Goal: Information Seeking & Learning: Learn about a topic

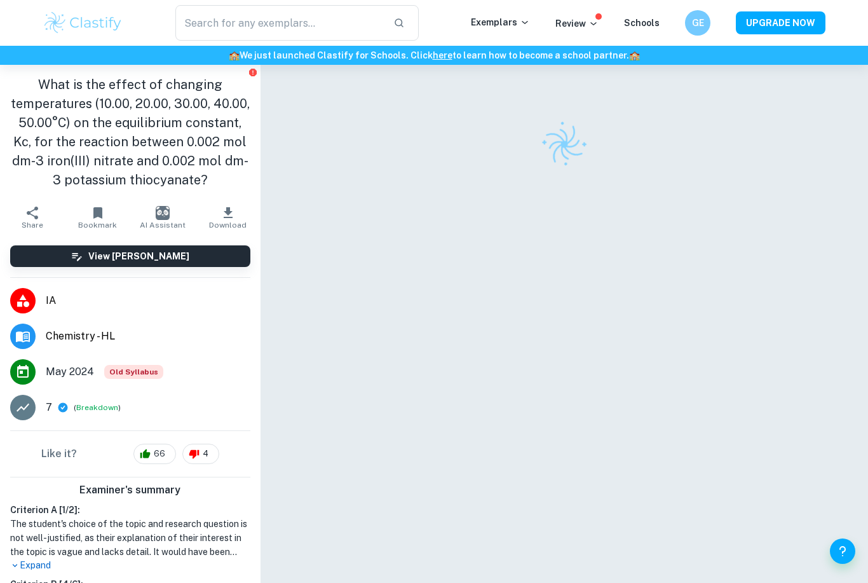
scroll to position [68, 0]
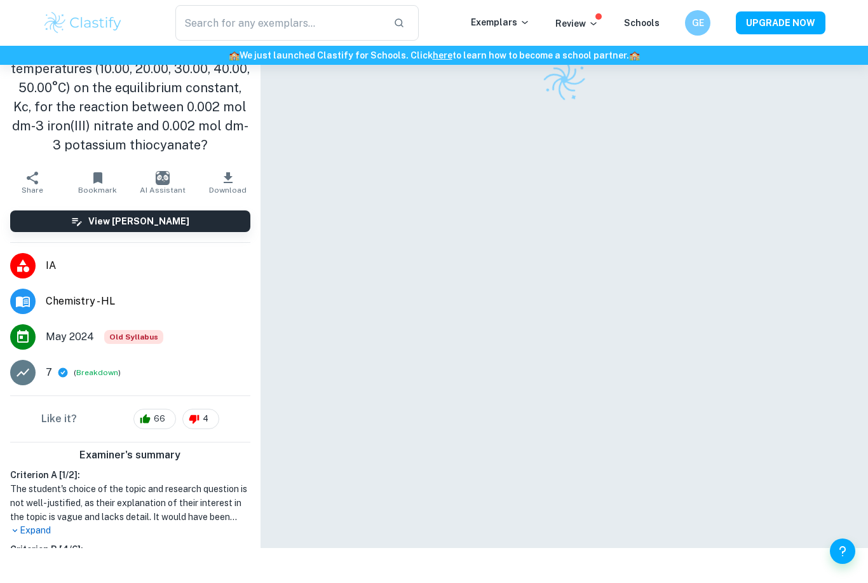
click at [229, 177] on icon "button" at bounding box center [228, 177] width 9 height 11
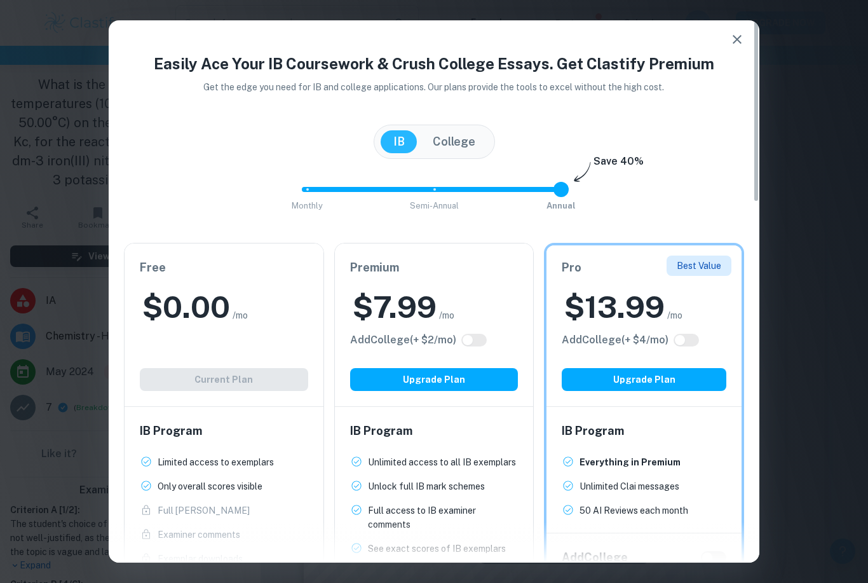
scroll to position [0, 0]
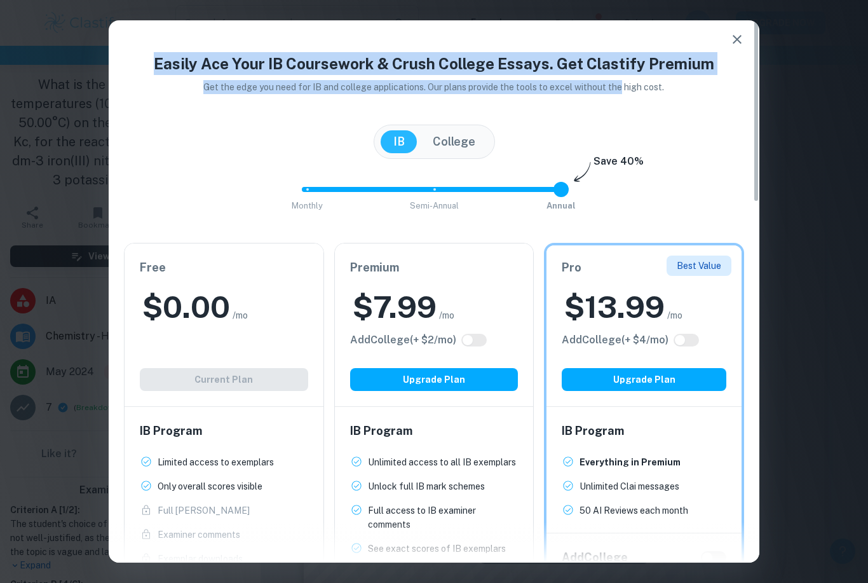
click at [529, 122] on div "Easily Ace Your IB Coursework & Crush College Essays. Get Clastify Premium Get …" at bounding box center [434, 468] width 651 height 833
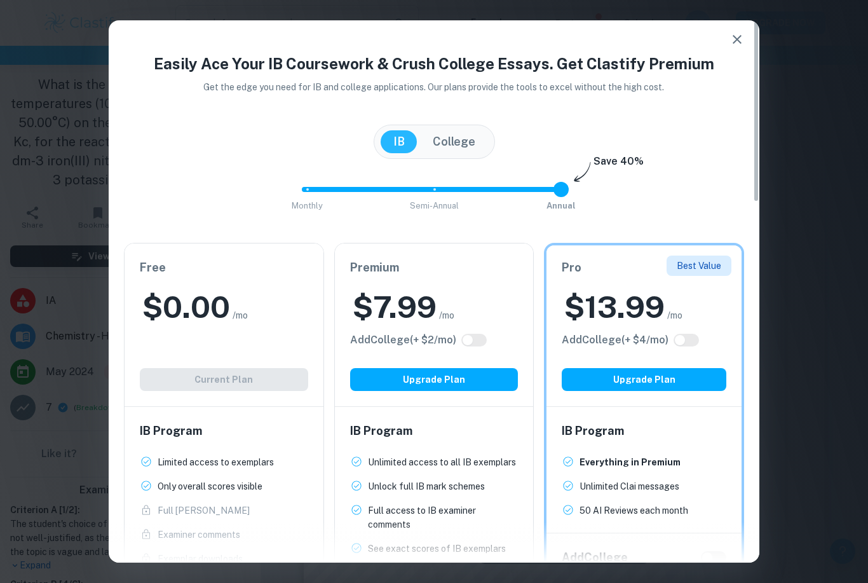
click at [451, 137] on button "College" at bounding box center [454, 141] width 68 height 23
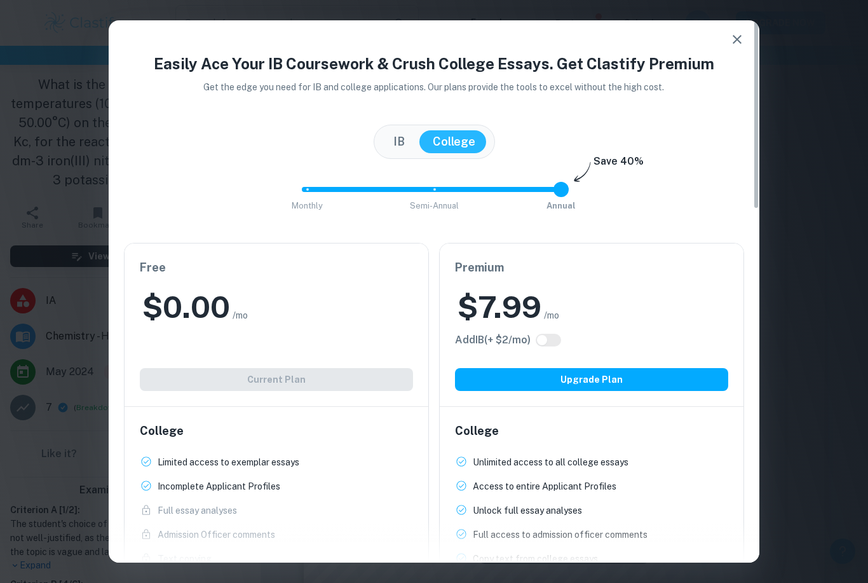
click at [402, 134] on button "IB" at bounding box center [399, 141] width 37 height 23
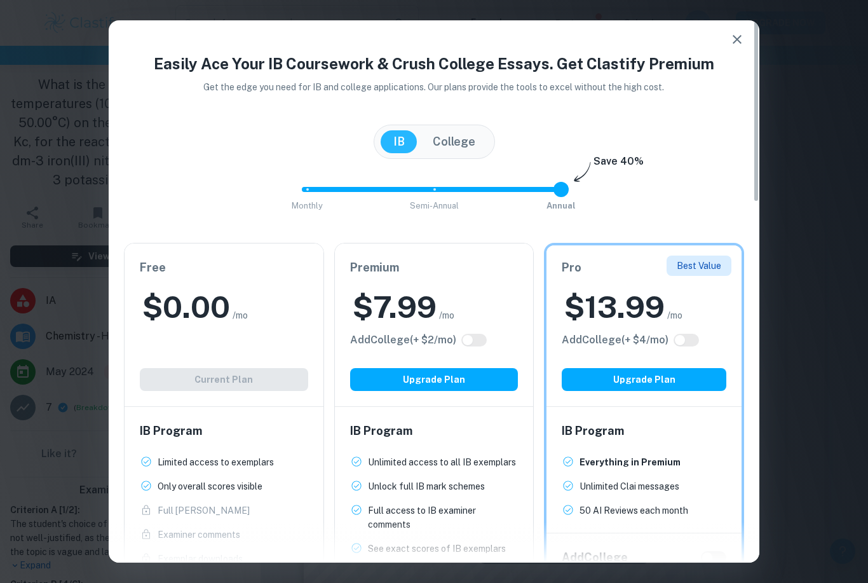
click at [459, 130] on button "College" at bounding box center [454, 141] width 68 height 23
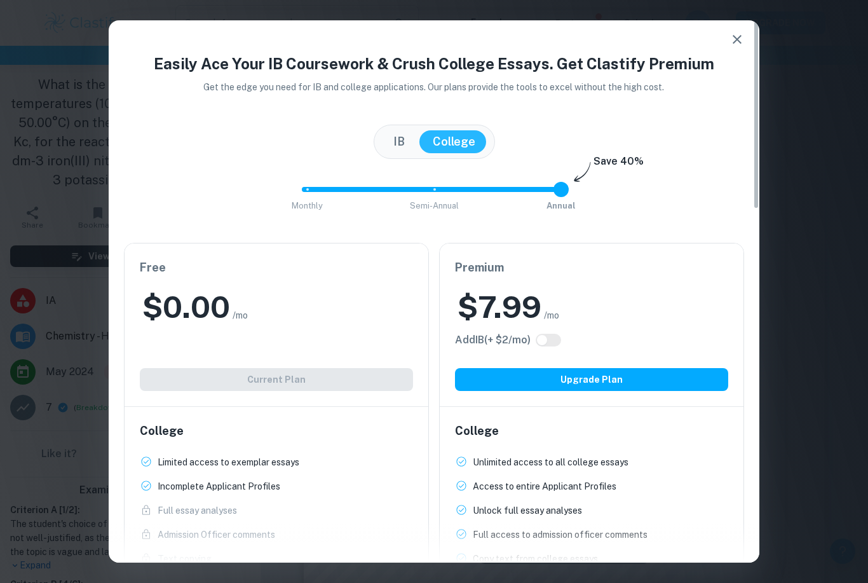
click at [396, 134] on button "IB" at bounding box center [399, 141] width 37 height 23
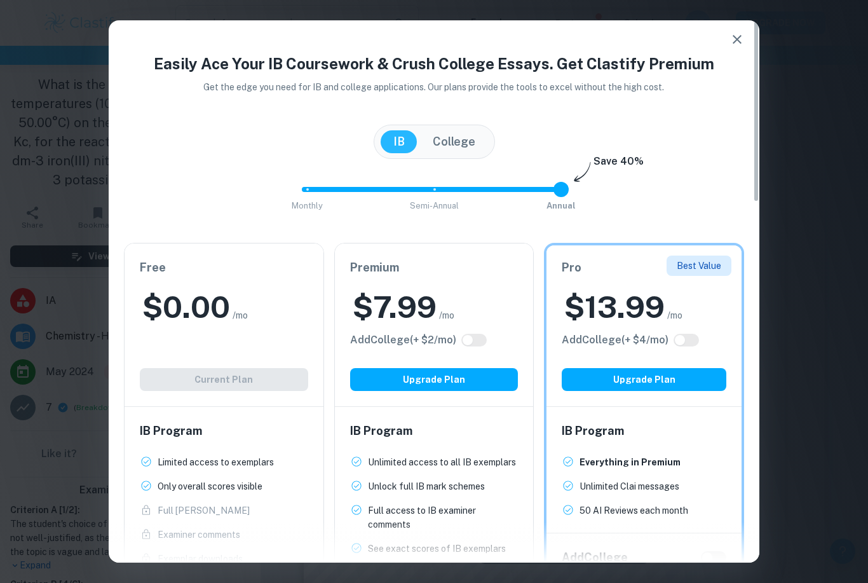
click at [737, 37] on icon "button" at bounding box center [737, 39] width 15 height 15
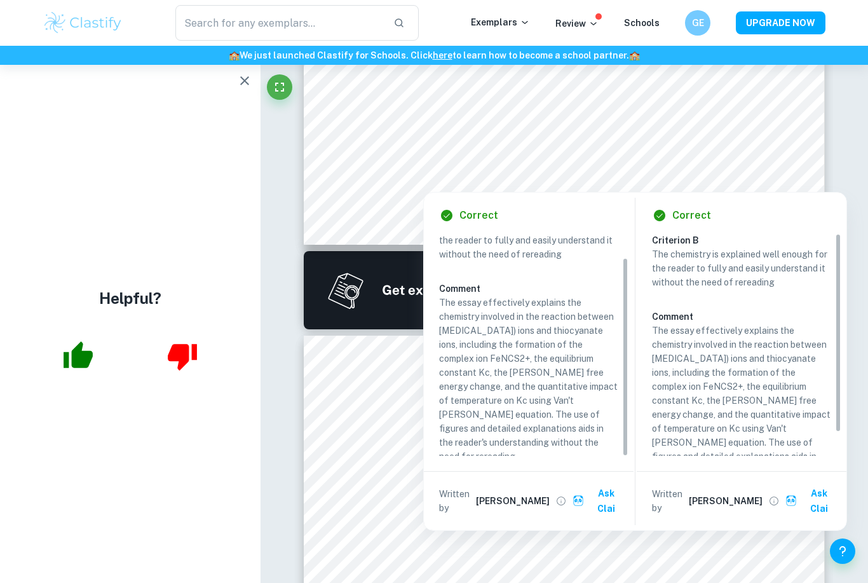
scroll to position [26, 0]
click at [31, 369] on div at bounding box center [130, 356] width 261 height 52
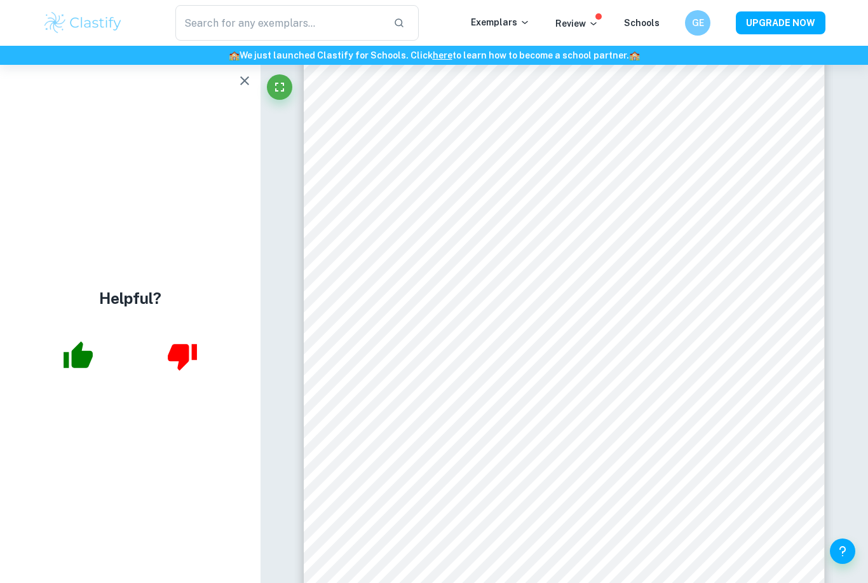
scroll to position [6961, 0]
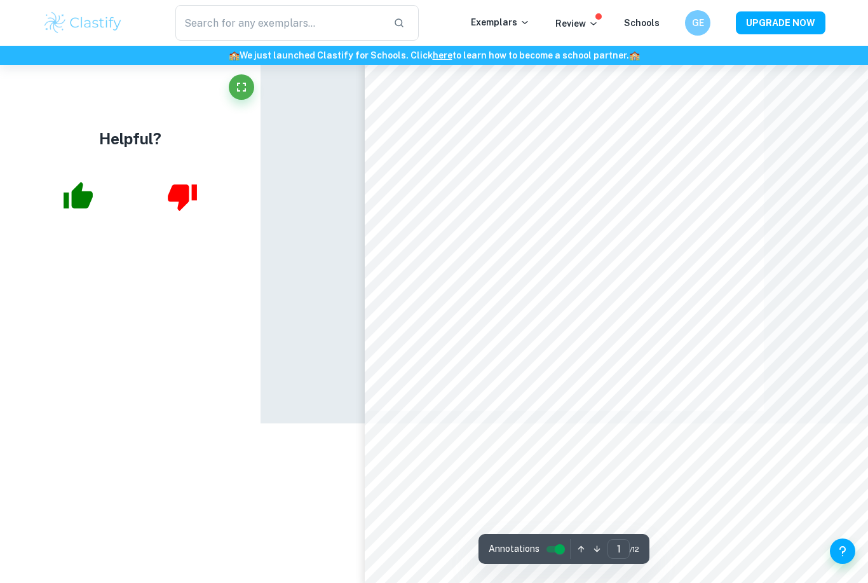
type input "12"
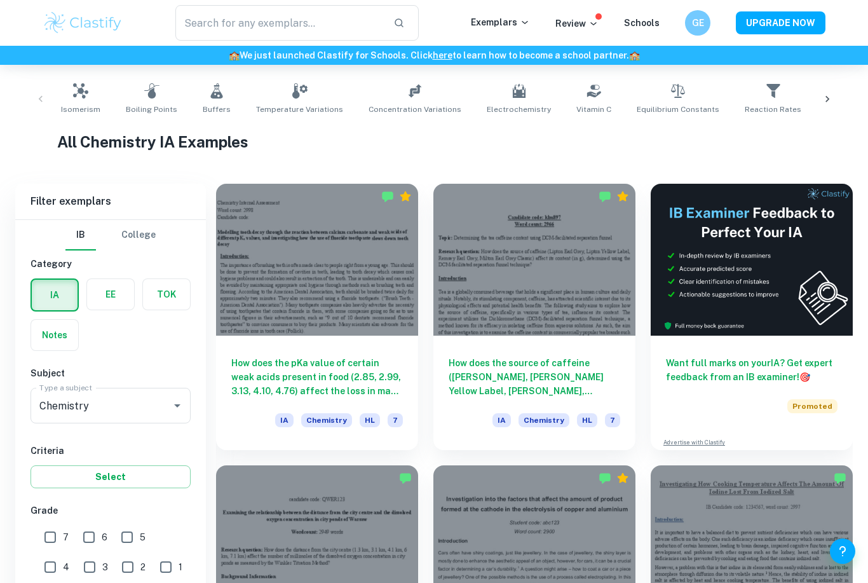
scroll to position [367, 0]
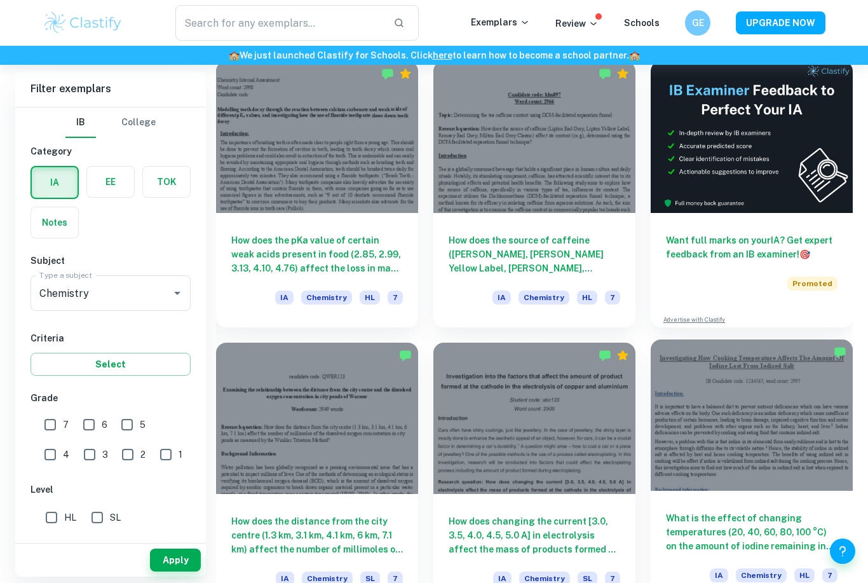
click at [702, 536] on h6 "What is the effect of changing temperatures (20, 40, 60, 80, 100 °C) on the amo…" at bounding box center [752, 532] width 172 height 42
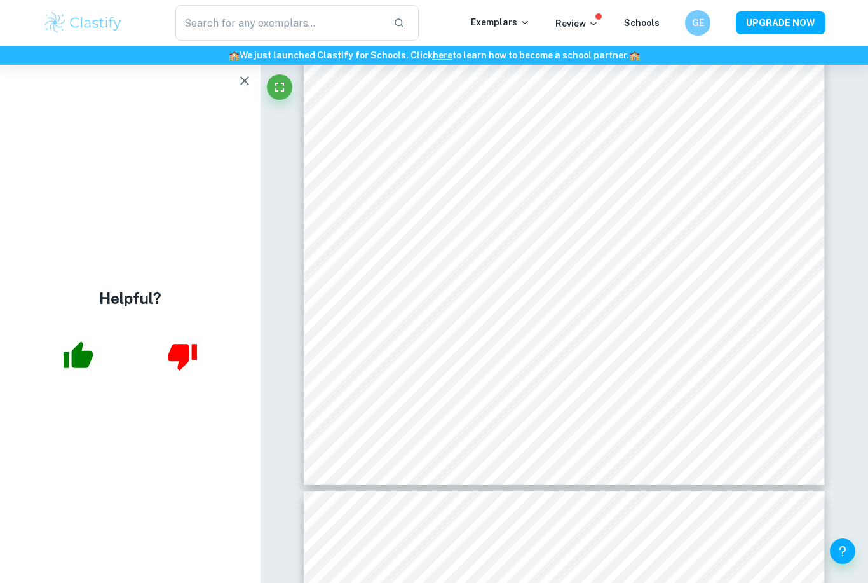
click at [245, 84] on icon "button" at bounding box center [244, 80] width 15 height 15
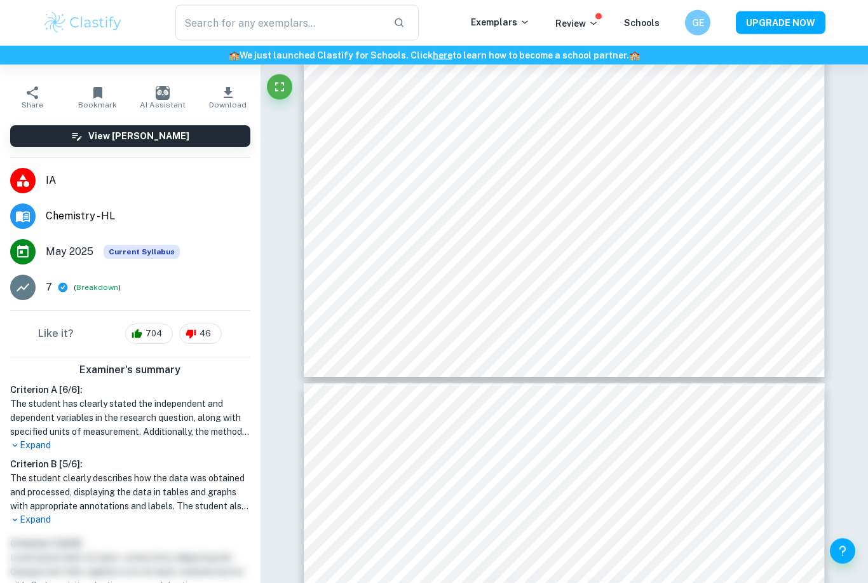
scroll to position [3264, 0]
click at [37, 516] on p "Expand" at bounding box center [130, 519] width 240 height 13
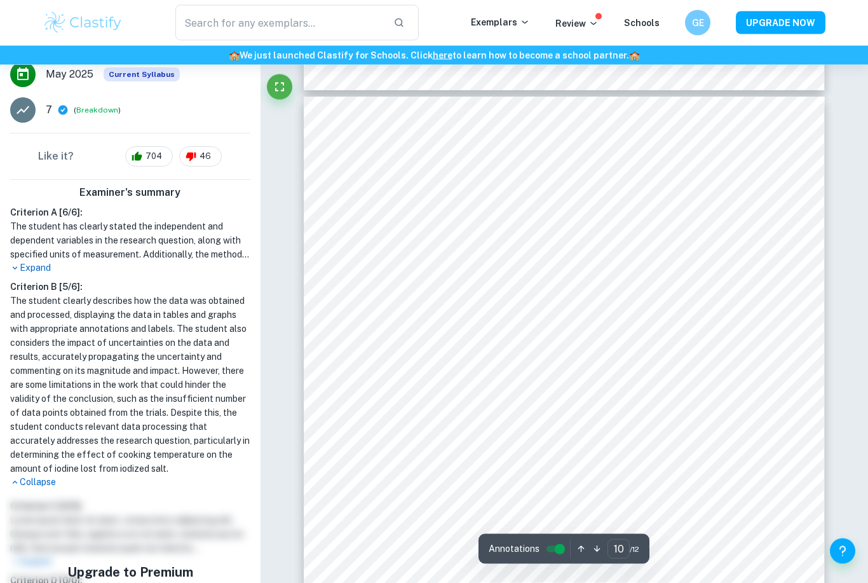
scroll to position [6357, 0]
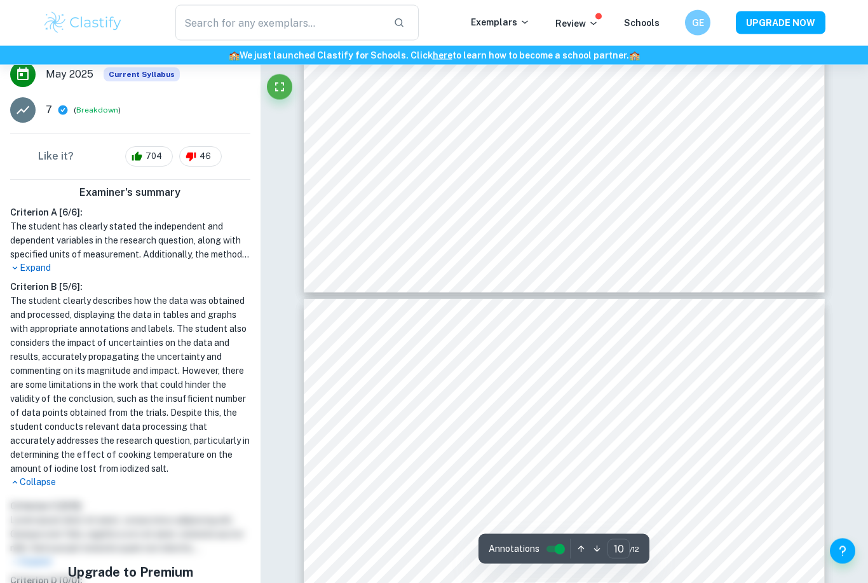
type input "9"
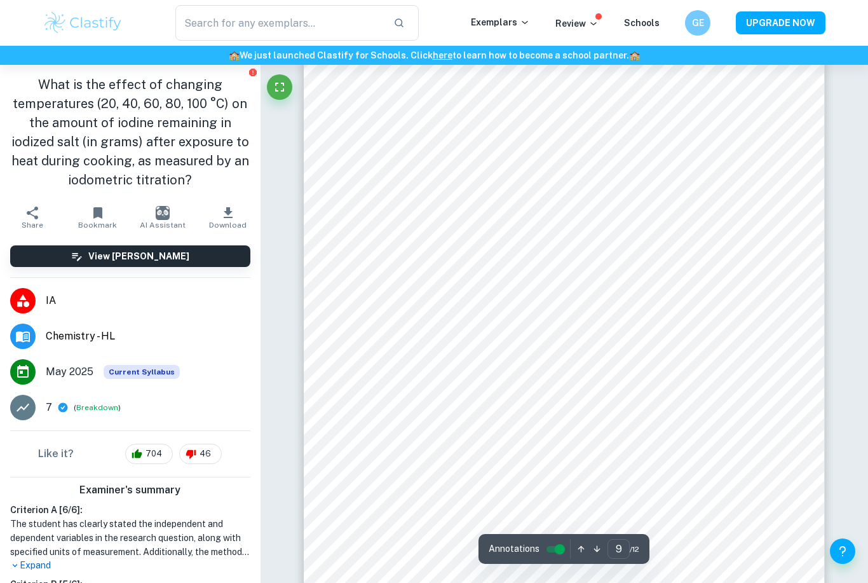
scroll to position [298, 0]
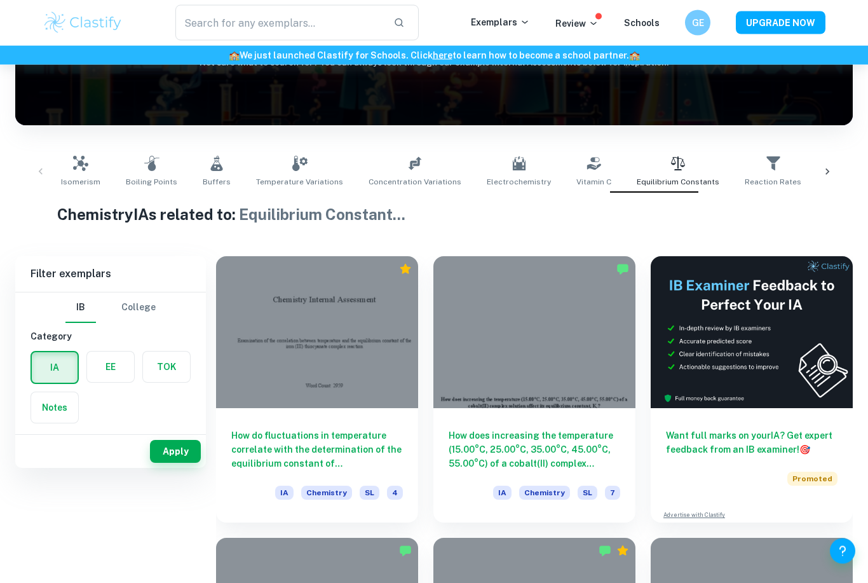
scroll to position [172, 0]
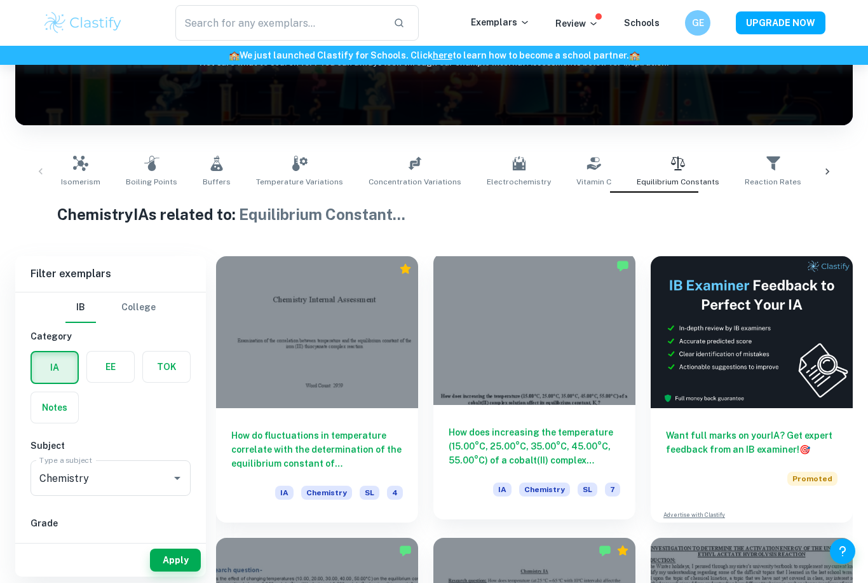
click at [551, 439] on h6 "How does increasing the temperature (15.00​°C, 25.00°C, 35.00°C, 45.00°C, 55.00…" at bounding box center [535, 446] width 172 height 42
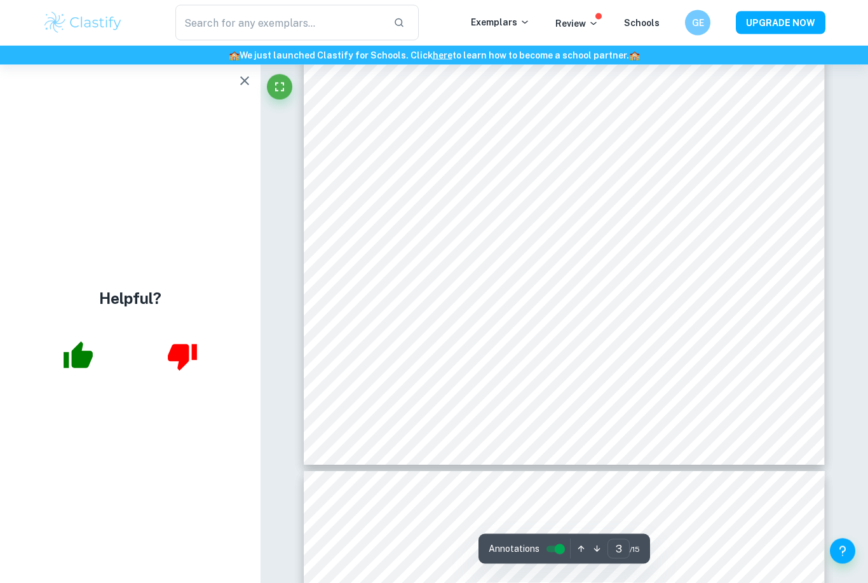
scroll to position [1815, 0]
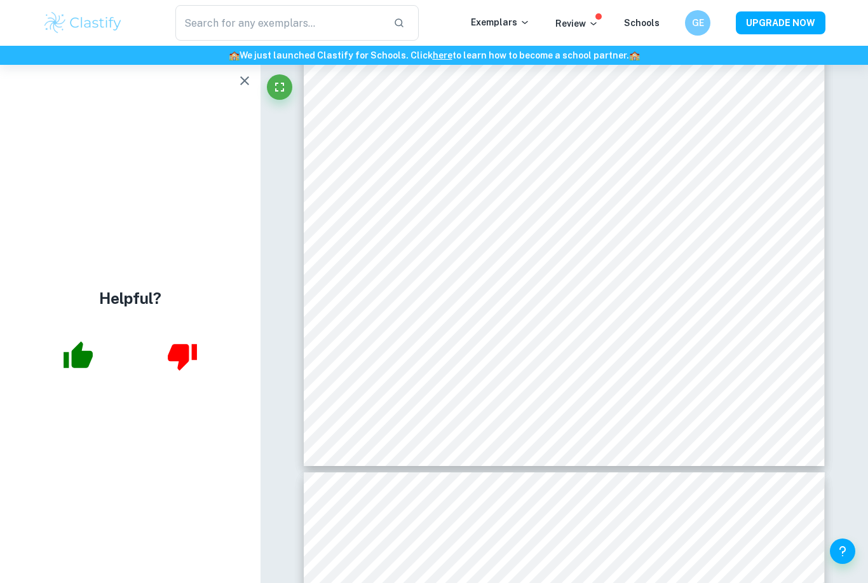
click at [243, 89] on button "button" at bounding box center [244, 80] width 25 height 25
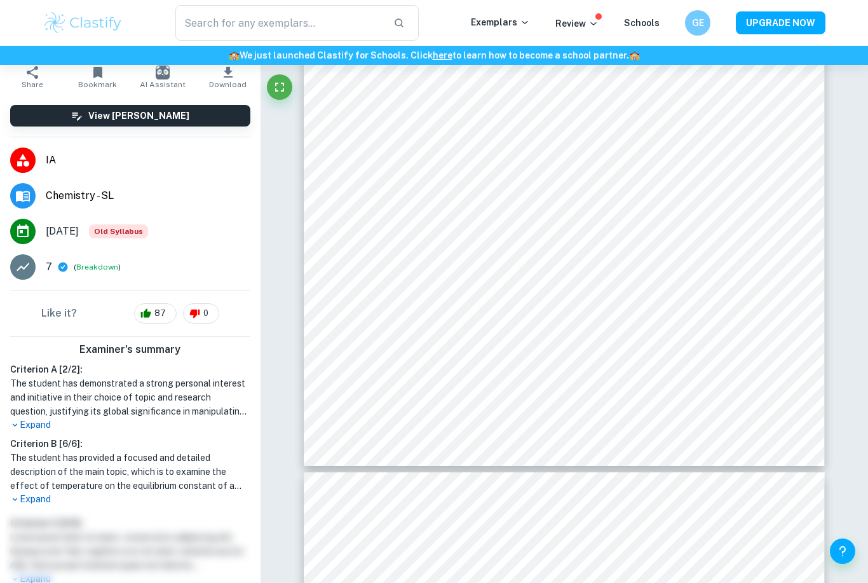
scroll to position [125, 0]
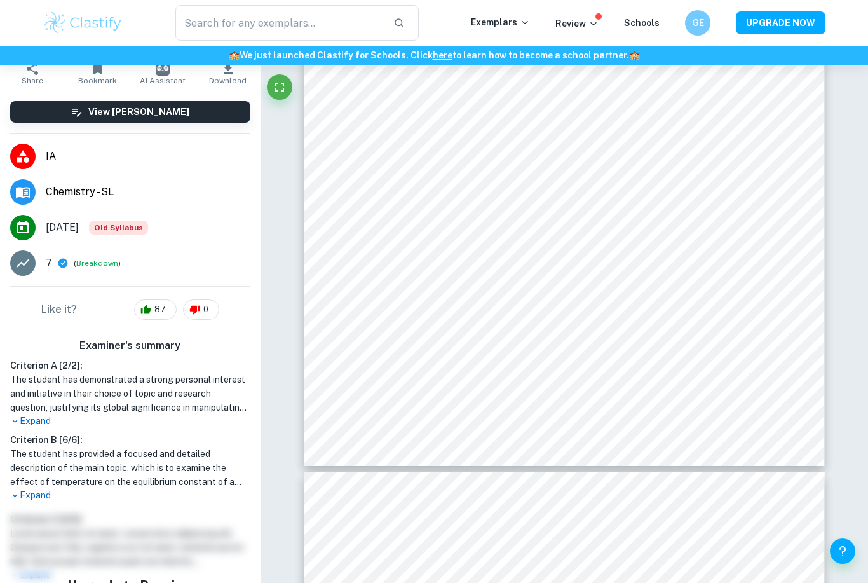
click at [42, 489] on p "Expand" at bounding box center [130, 495] width 240 height 13
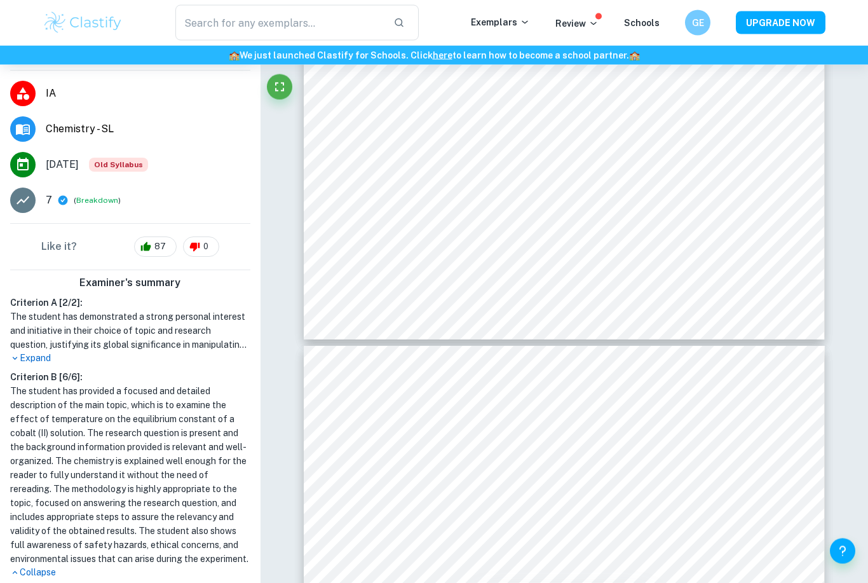
scroll to position [8148, 0]
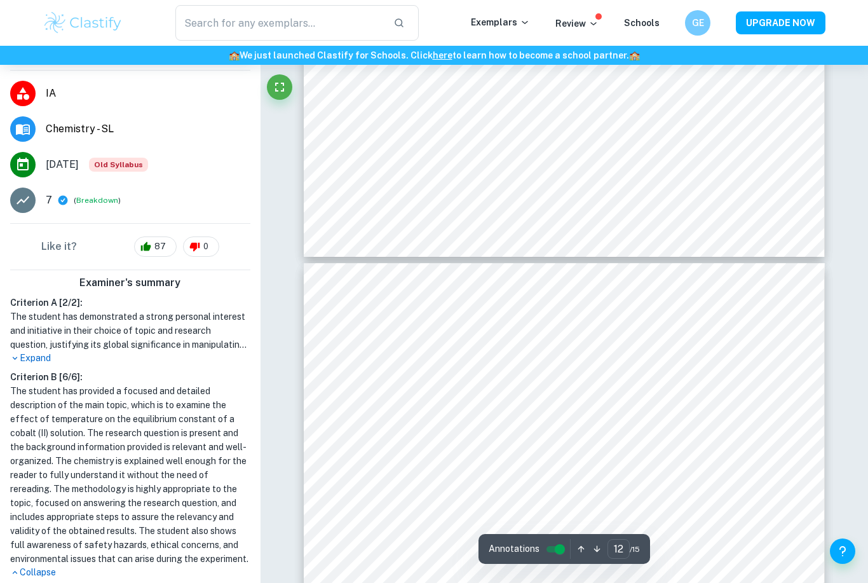
type input "11"
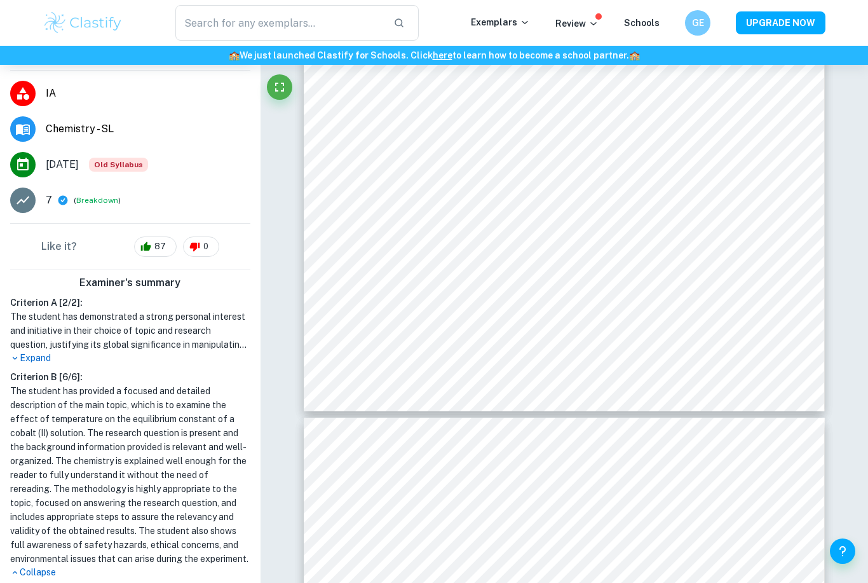
scroll to position [7394, 0]
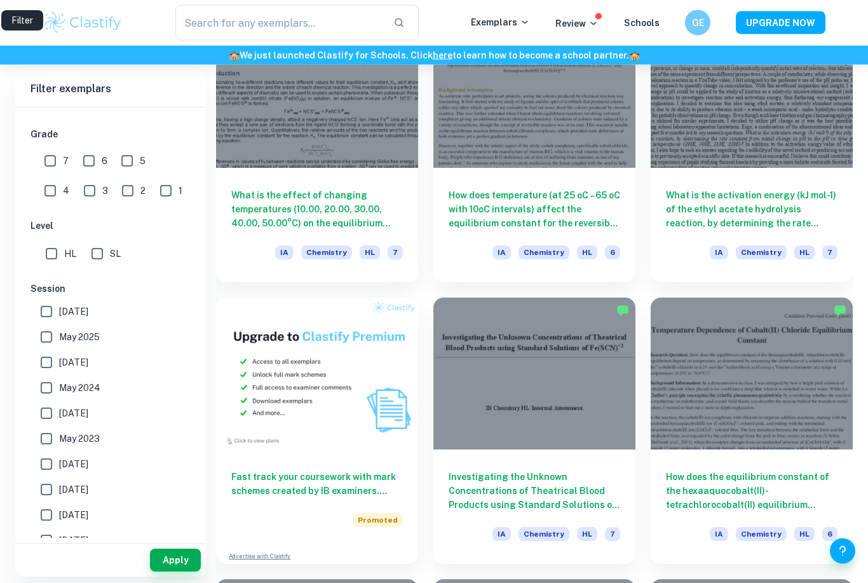
scroll to position [694, 0]
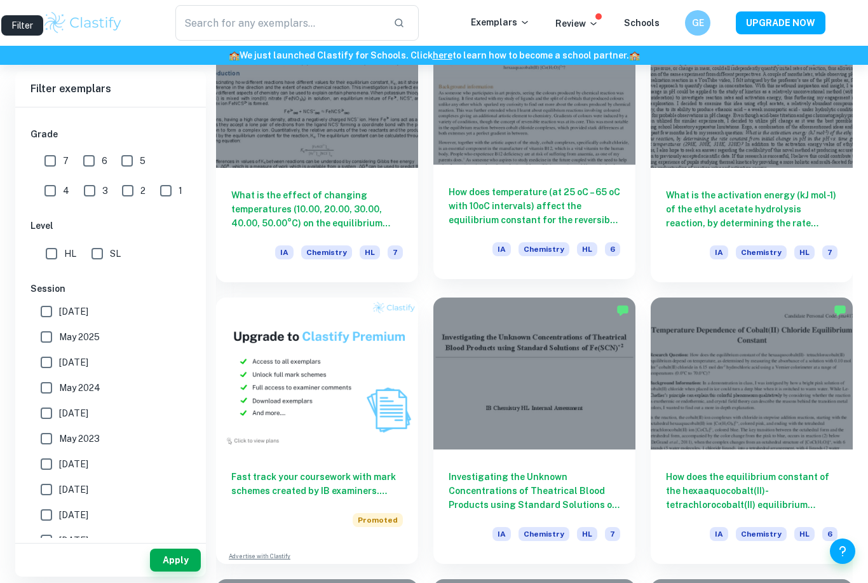
click at [505, 205] on h6 "How does temperature (at 25 oC – 65 oC with 10oC intervals) affect the equilibr…" at bounding box center [535, 206] width 172 height 42
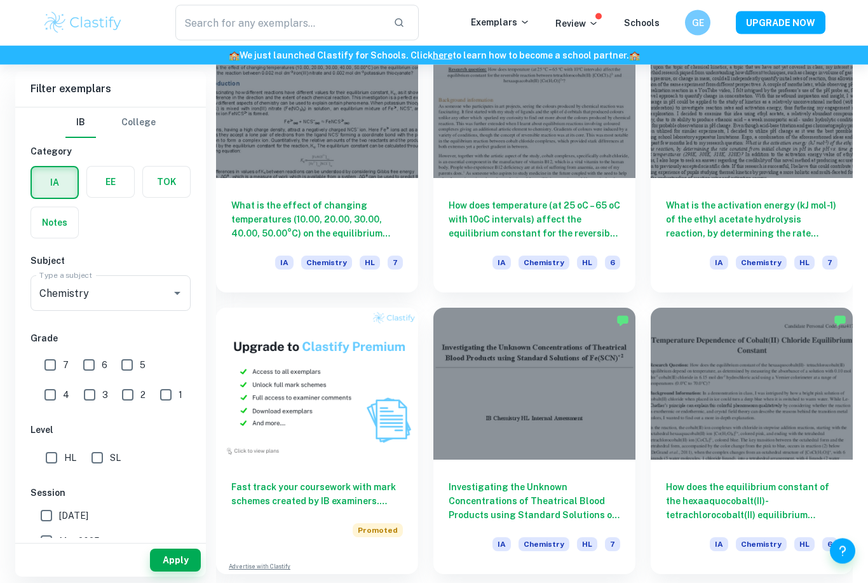
scroll to position [792, 0]
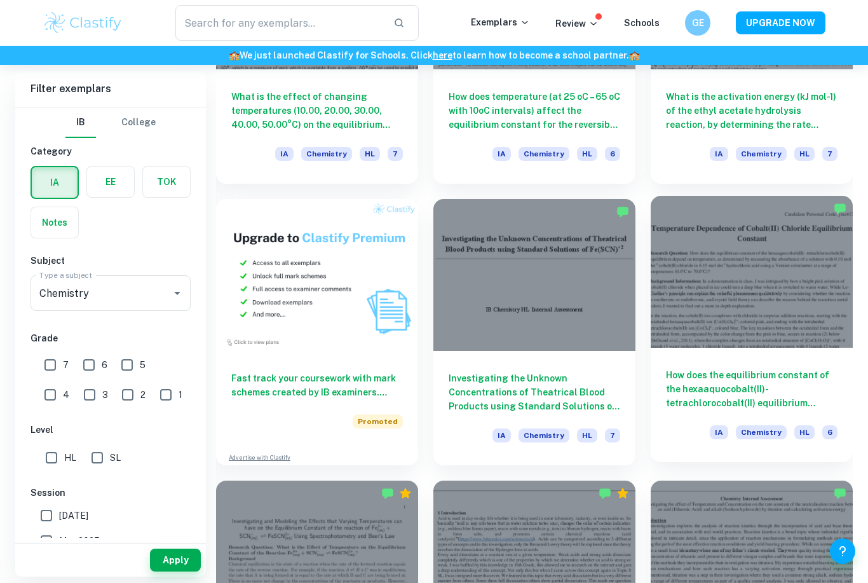
click at [750, 371] on h6 "How does the equilibrium constant of the hexaaquocobalt(II)- tetrachlorocobalt(…" at bounding box center [752, 389] width 172 height 42
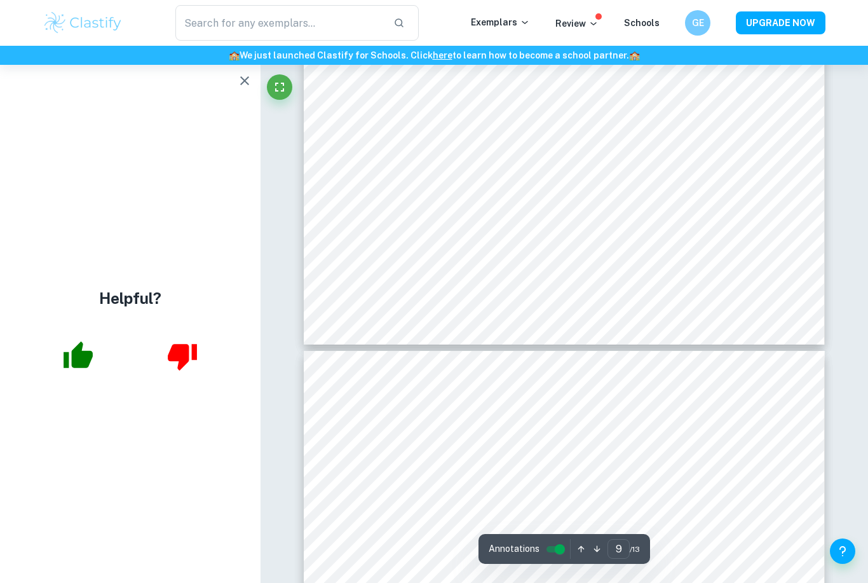
scroll to position [6668, 0]
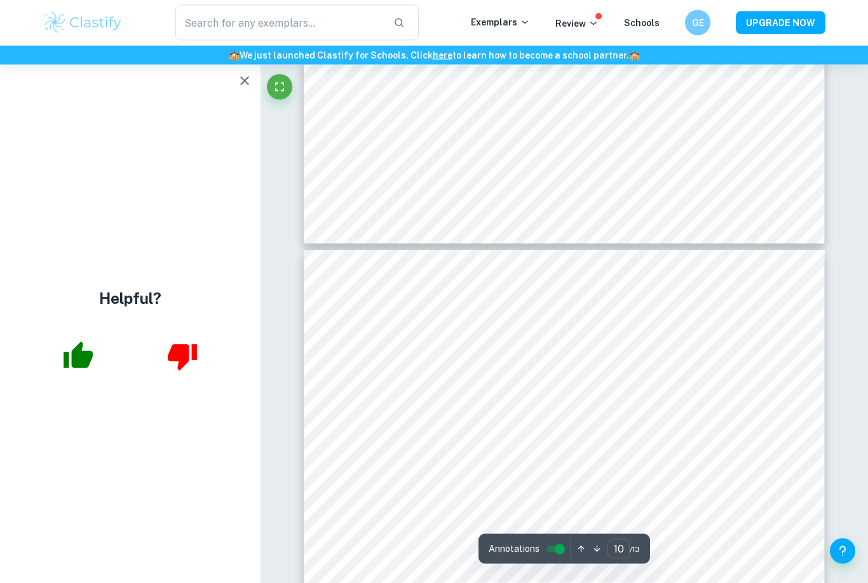
type input "9"
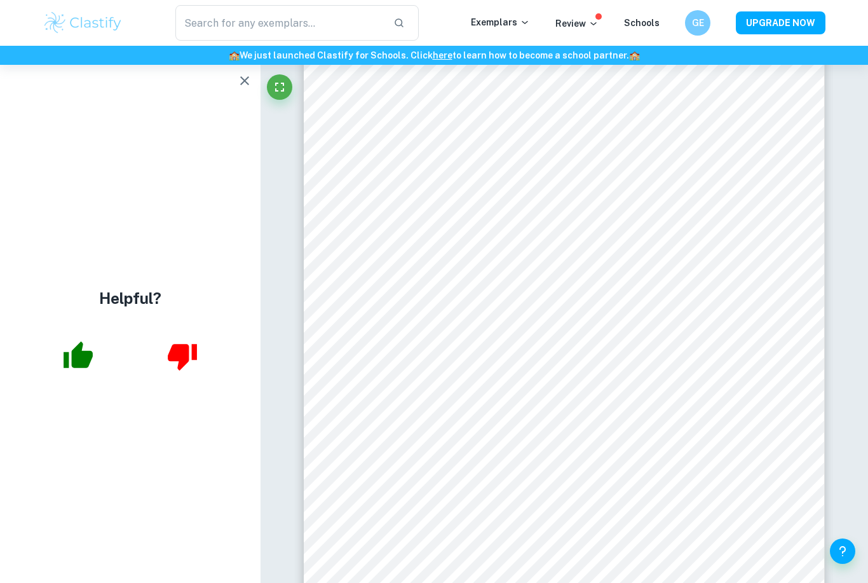
scroll to position [6350, 0]
